Goal: Download file/media

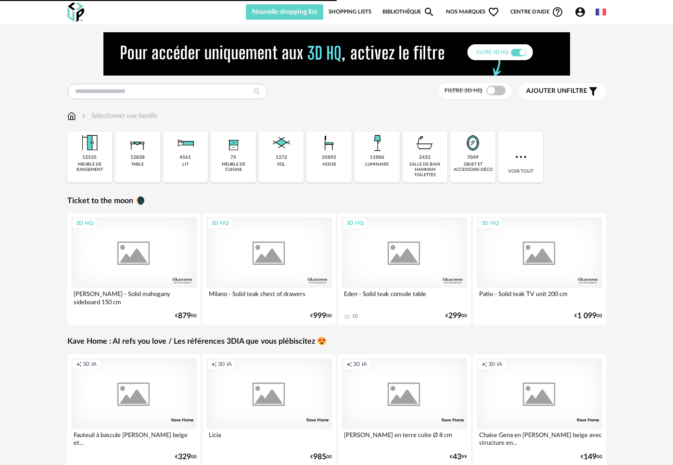
click at [117, 58] on img at bounding box center [336, 53] width 467 height 43
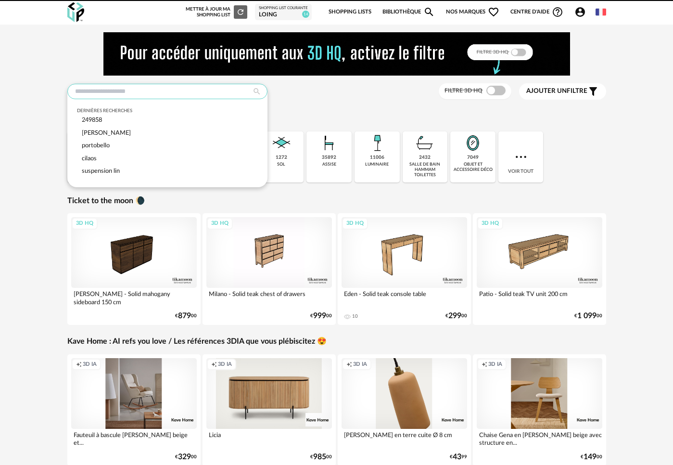
click at [67, 98] on input "text" at bounding box center [167, 91] width 200 height 15
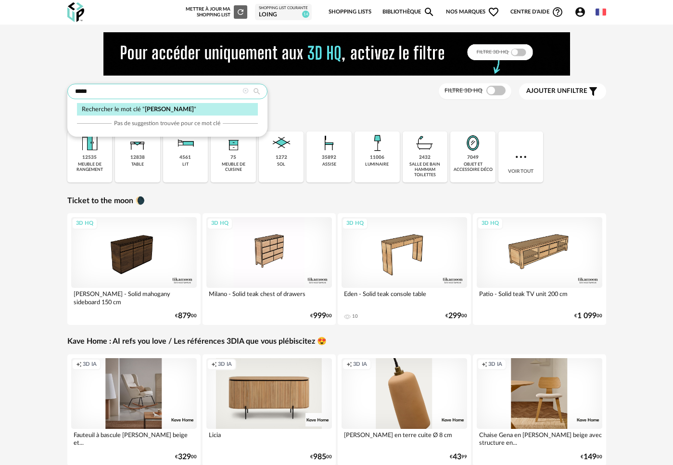
type input "*****"
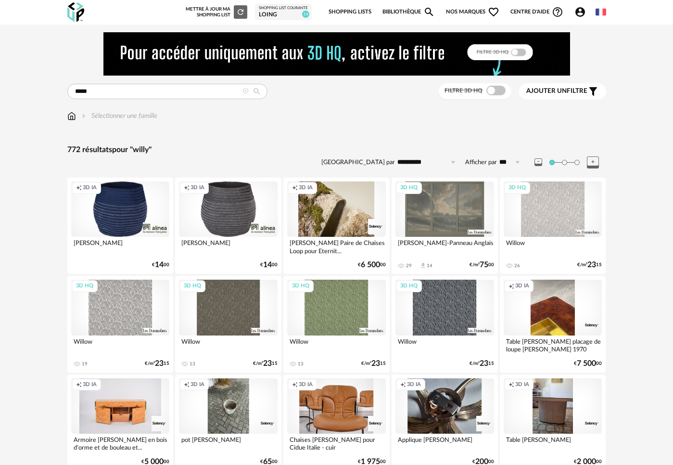
click at [567, 94] on span "Ajouter un" at bounding box center [547, 91] width 40 height 7
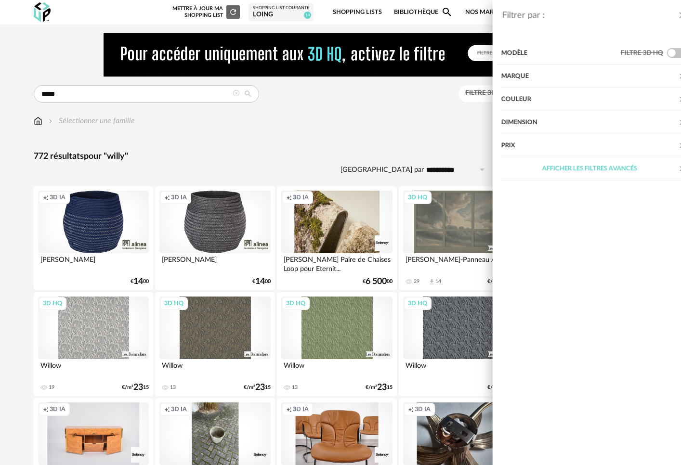
click at [558, 81] on div "Marque" at bounding box center [573, 76] width 177 height 23
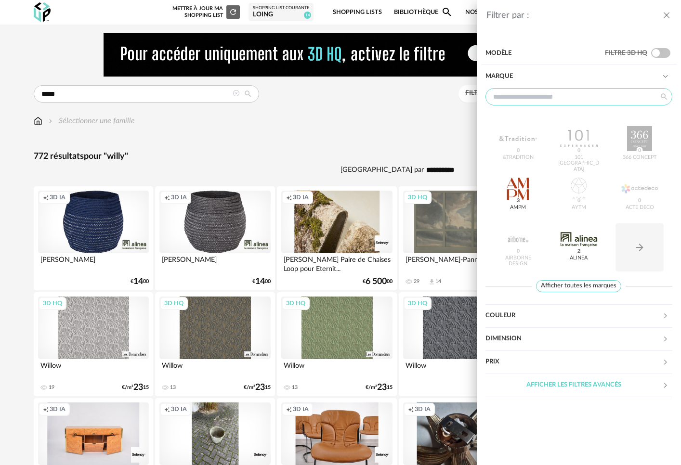
click at [556, 100] on input "text" at bounding box center [578, 96] width 187 height 17
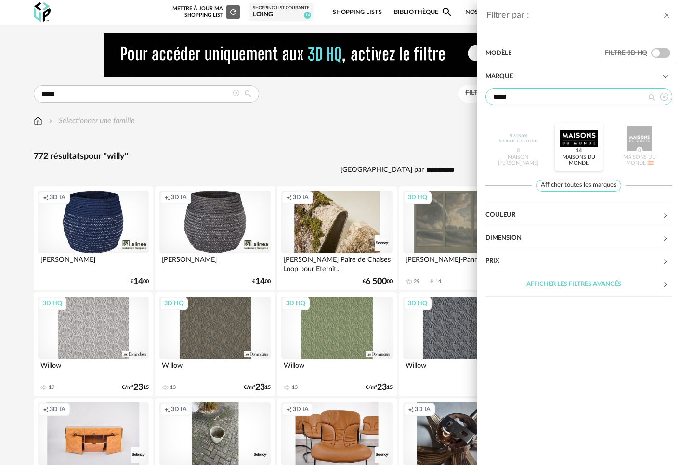
type input "*****"
click at [583, 140] on div at bounding box center [579, 138] width 38 height 25
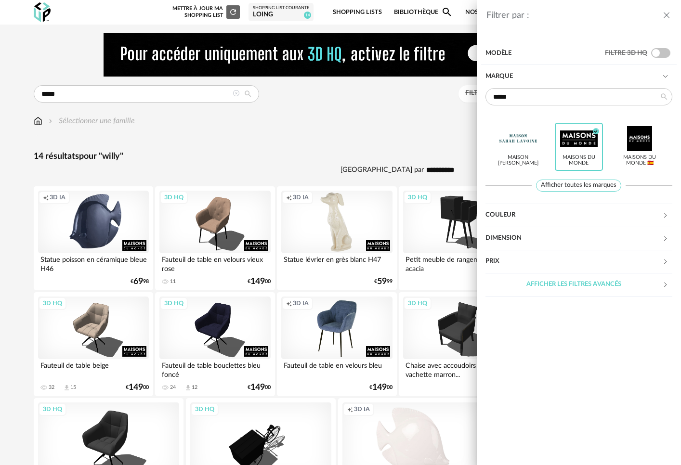
click at [355, 331] on div "Filtrer par : Modèle Filtre 3D HQ Marque ***** Maison Sarah Lavoine Maisons du …" at bounding box center [340, 232] width 681 height 465
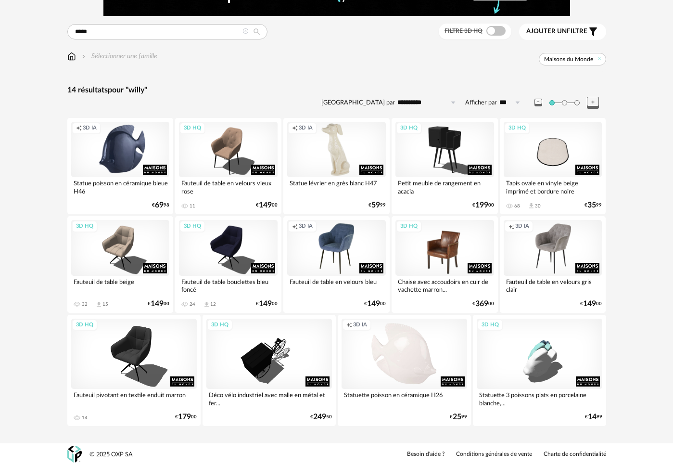
scroll to position [96, 0]
click at [341, 239] on div "Creation icon 3D IA" at bounding box center [336, 247] width 99 height 55
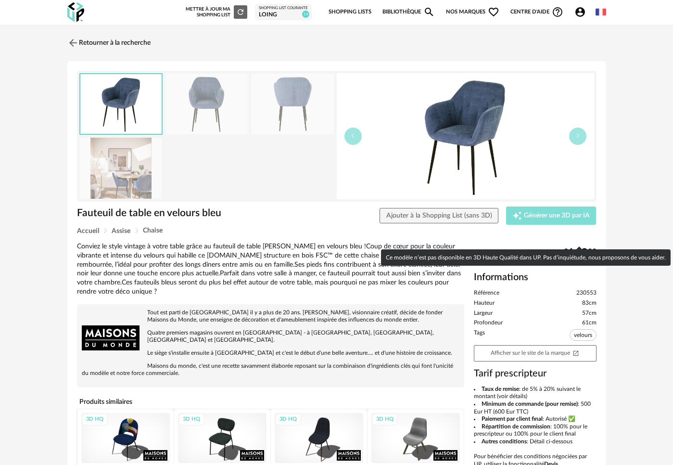
click at [571, 219] on span "Générer une 3D par IA" at bounding box center [557, 215] width 66 height 7
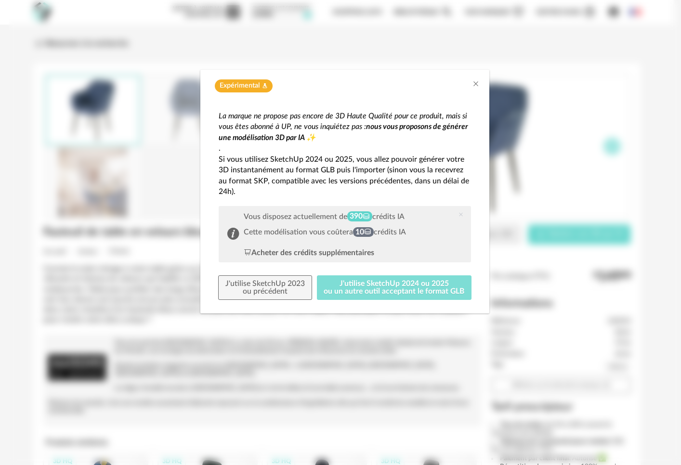
click at [356, 291] on button "J'utilise SketchUp 2024 ou 2025 ou un autre outil acceptant le format GLB" at bounding box center [394, 287] width 155 height 25
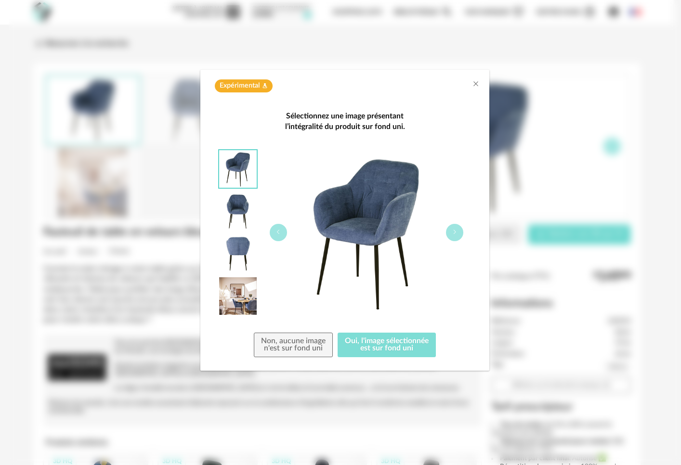
click at [366, 348] on button "Oui, l'image sélectionnée est sur fond uni" at bounding box center [386, 345] width 98 height 25
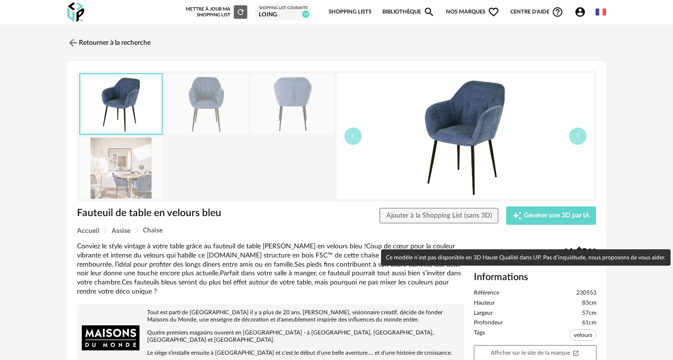
click at [554, 227] on div "Fauteuil de table en velours bleu Ajouter à la Shopping List (sans 3D) Creation…" at bounding box center [337, 217] width 530 height 21
click at [563, 219] on span "Générer une 3D par IA" at bounding box center [557, 215] width 66 height 7
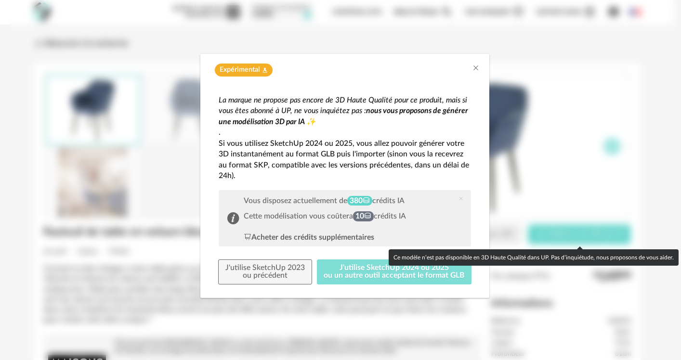
click at [343, 274] on button "J'utilise SketchUp 2024 ou 2025 ou un autre outil acceptant le format GLB" at bounding box center [394, 271] width 155 height 25
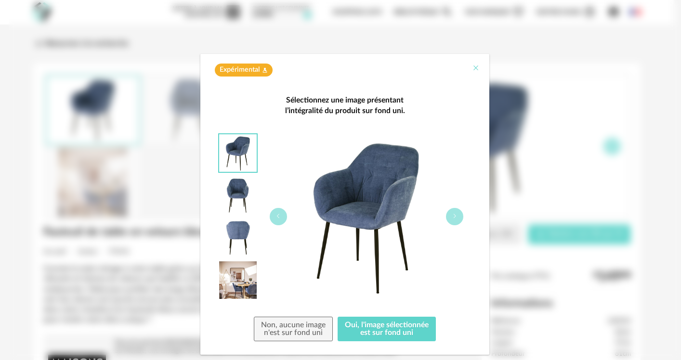
click at [472, 67] on icon "Close" at bounding box center [476, 68] width 8 height 8
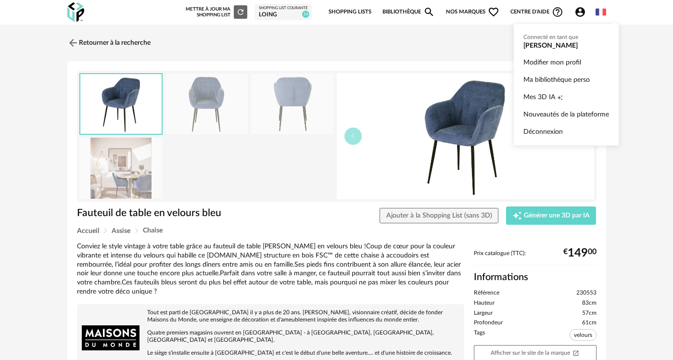
click at [586, 11] on icon "Account Circle icon" at bounding box center [581, 12] width 12 height 12
click at [556, 99] on span "Mes 3D IA" at bounding box center [540, 97] width 32 height 17
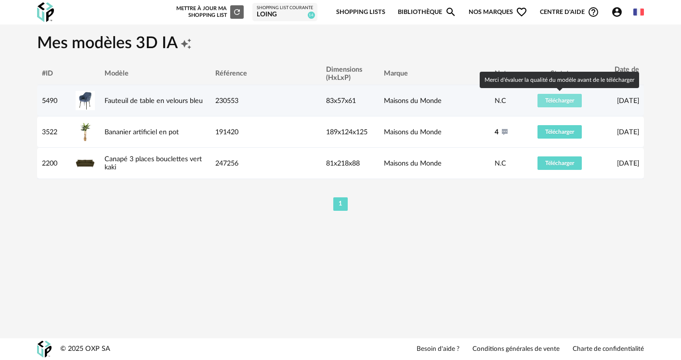
click at [556, 103] on span "Télécharger" at bounding box center [559, 101] width 29 height 6
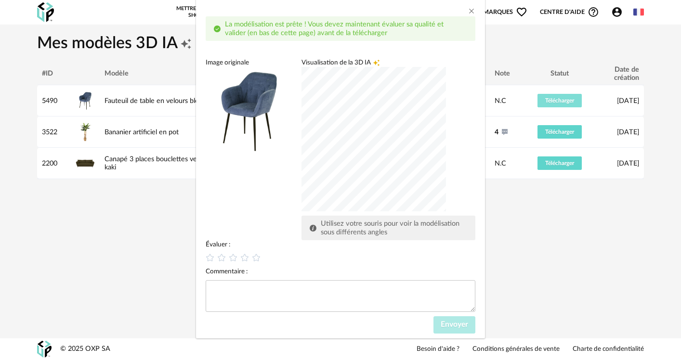
scroll to position [60, 0]
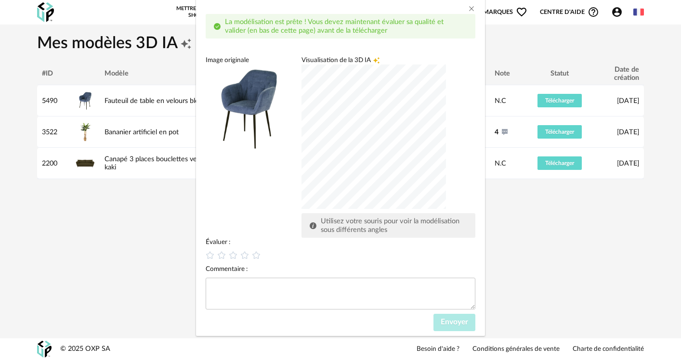
click at [361, 225] on span "Utilisez votre souris pour voir la modélisation sous différents angles" at bounding box center [390, 226] width 139 height 16
click at [378, 126] on div "dialog" at bounding box center [373, 137] width 144 height 144
click at [228, 257] on icon "dialog" at bounding box center [233, 255] width 10 height 10
click at [307, 292] on textarea "dialog" at bounding box center [341, 294] width 270 height 32
type textarea "**********"
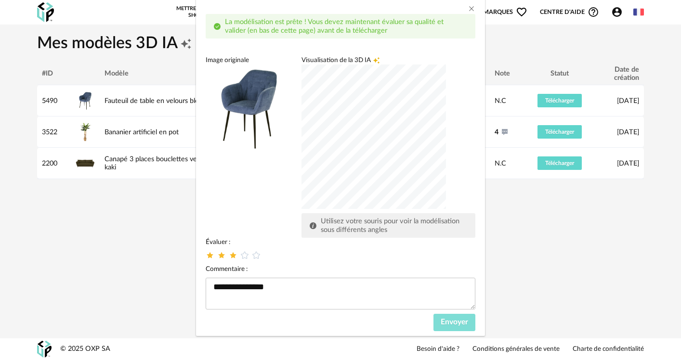
click at [444, 324] on span "Envoyer" at bounding box center [453, 322] width 27 height 8
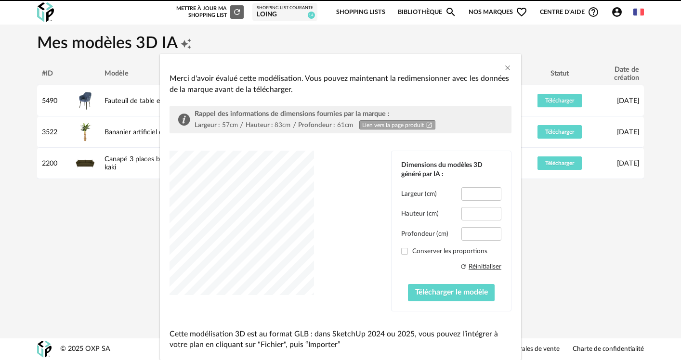
type input "****"
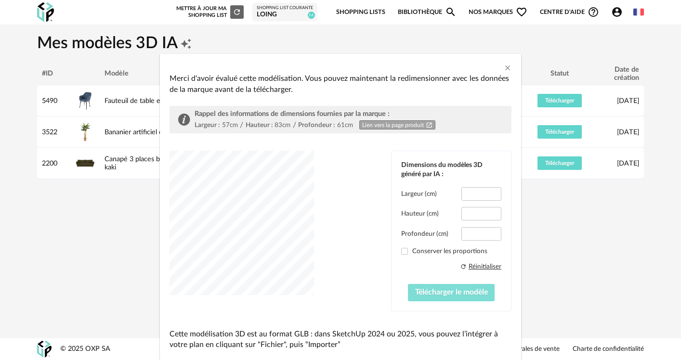
click at [451, 296] on span "Télécharger le modèle" at bounding box center [451, 292] width 73 height 8
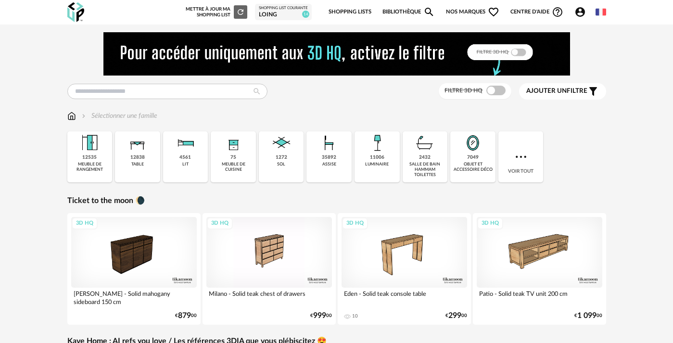
click at [126, 155] on img at bounding box center [137, 142] width 23 height 23
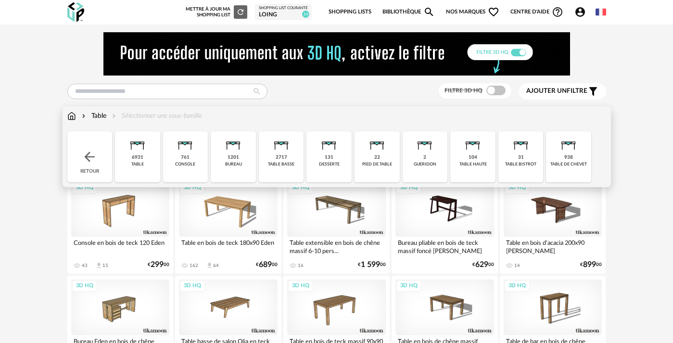
click at [155, 118] on div "Table Sélectionner une sous-famille" at bounding box center [134, 116] width 135 height 10
click at [131, 167] on div "table" at bounding box center [137, 164] width 13 height 5
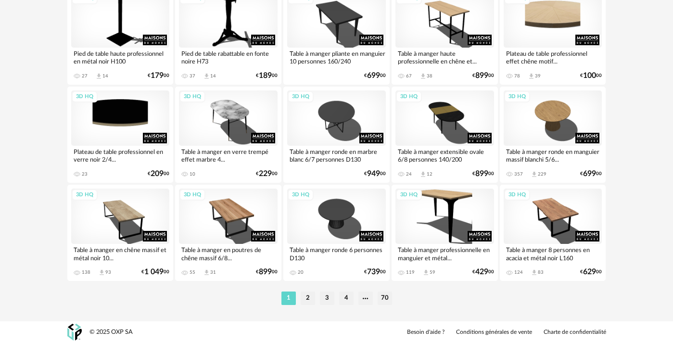
scroll to position [2032, 0]
click at [307, 297] on li "2" at bounding box center [308, 298] width 14 height 13
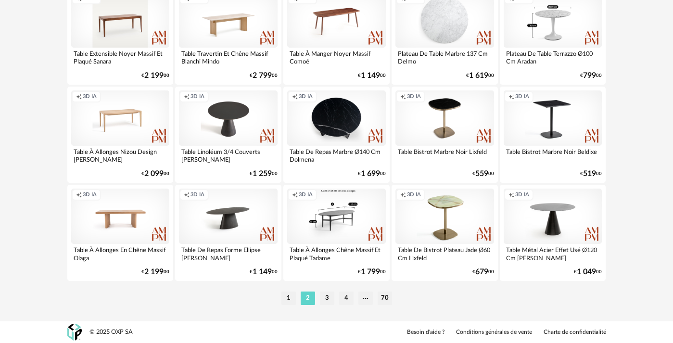
scroll to position [2032, 0]
click at [332, 297] on li "3" at bounding box center [327, 298] width 14 height 13
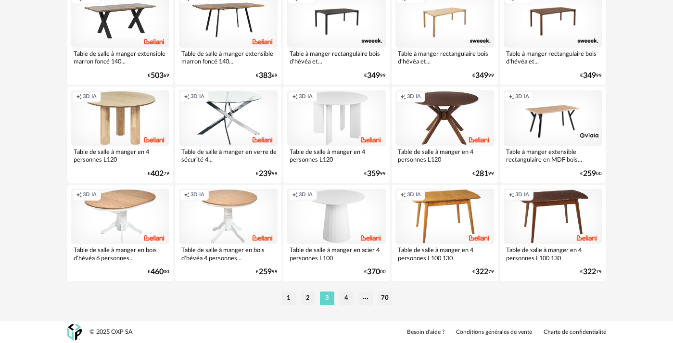
scroll to position [2032, 0]
click at [348, 298] on li "4" at bounding box center [346, 298] width 14 height 13
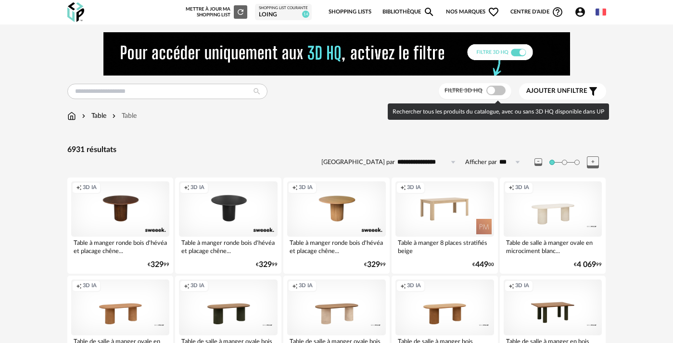
click at [506, 95] on span at bounding box center [496, 91] width 19 height 10
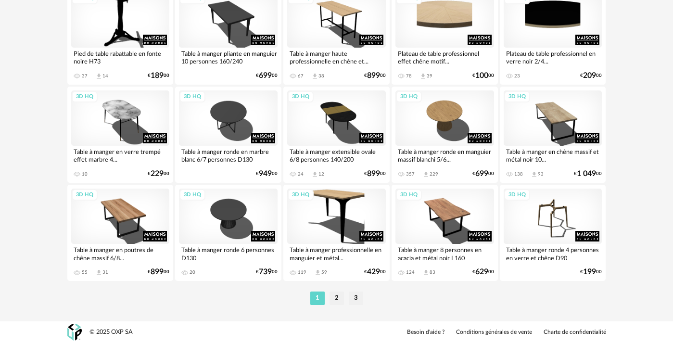
scroll to position [2032, 0]
click at [336, 301] on li "2" at bounding box center [337, 298] width 14 height 13
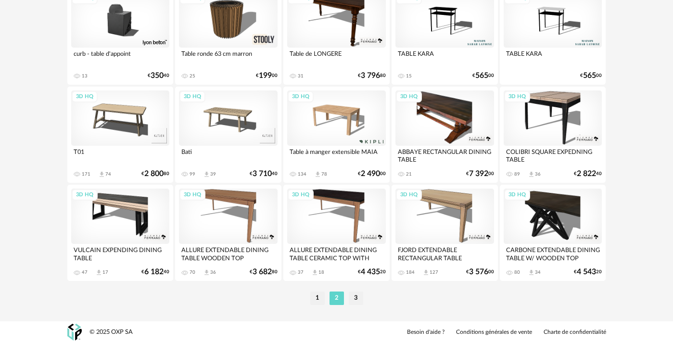
scroll to position [2032, 0]
click at [355, 300] on li "3" at bounding box center [356, 298] width 14 height 13
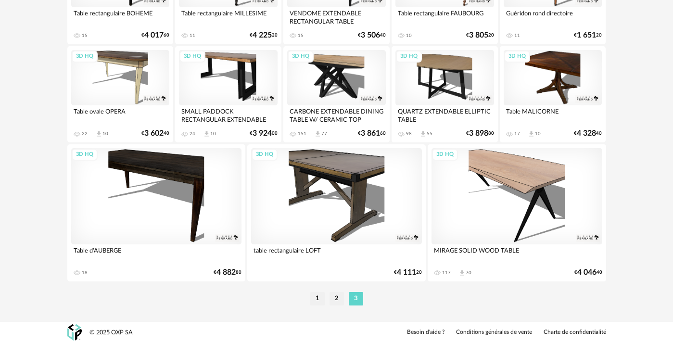
scroll to position [1106, 0]
click at [343, 78] on div "3D HQ" at bounding box center [336, 77] width 99 height 55
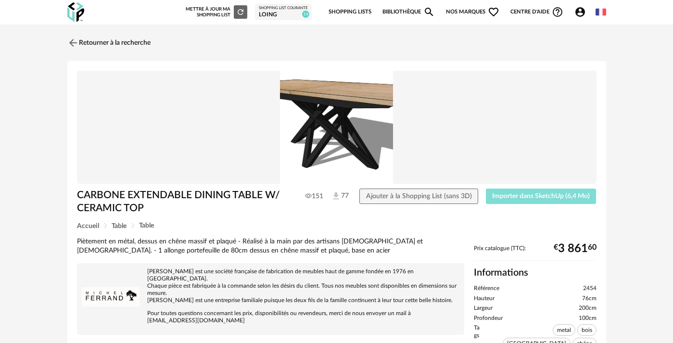
click at [542, 198] on span "Importer dans SketchUp (6,4 Mo)" at bounding box center [541, 196] width 98 height 7
